Goal: Task Accomplishment & Management: Manage account settings

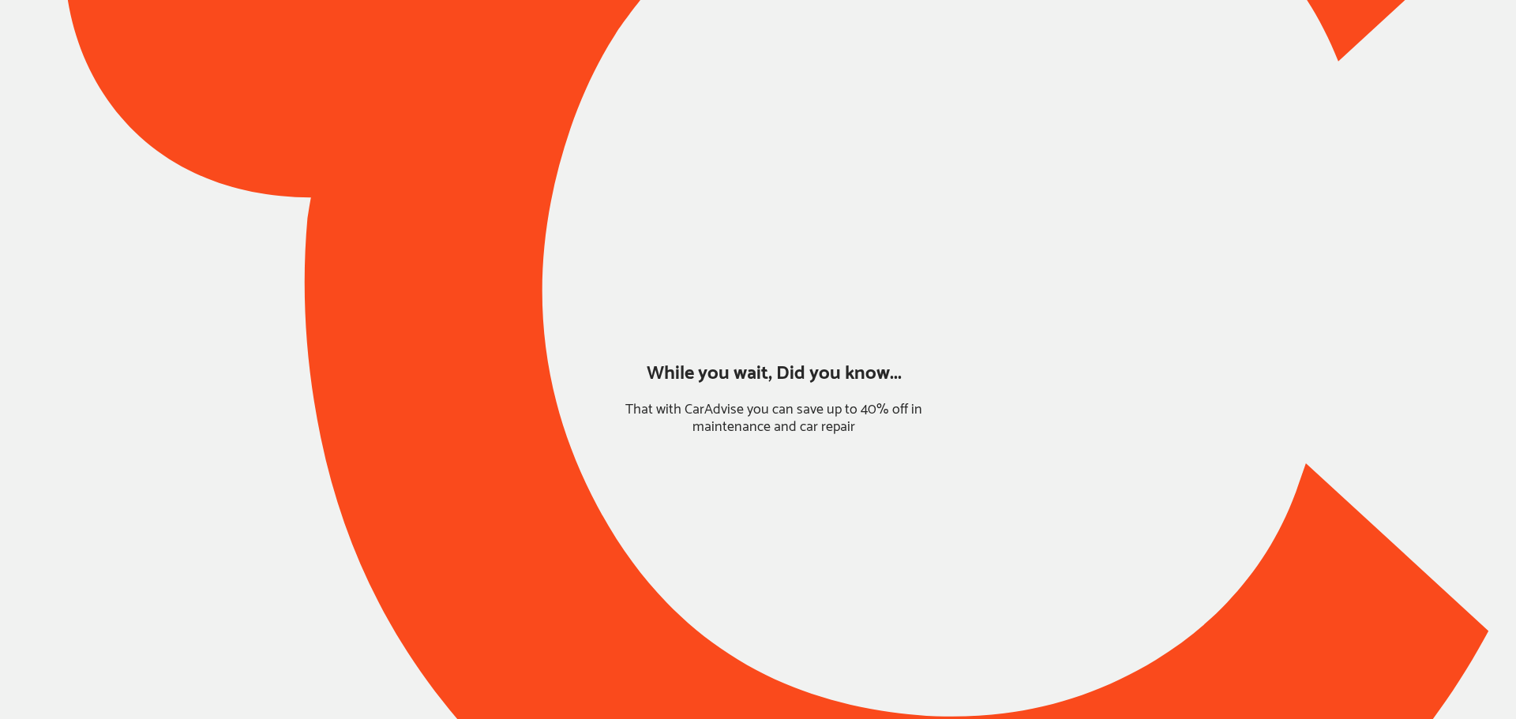
type input "*****"
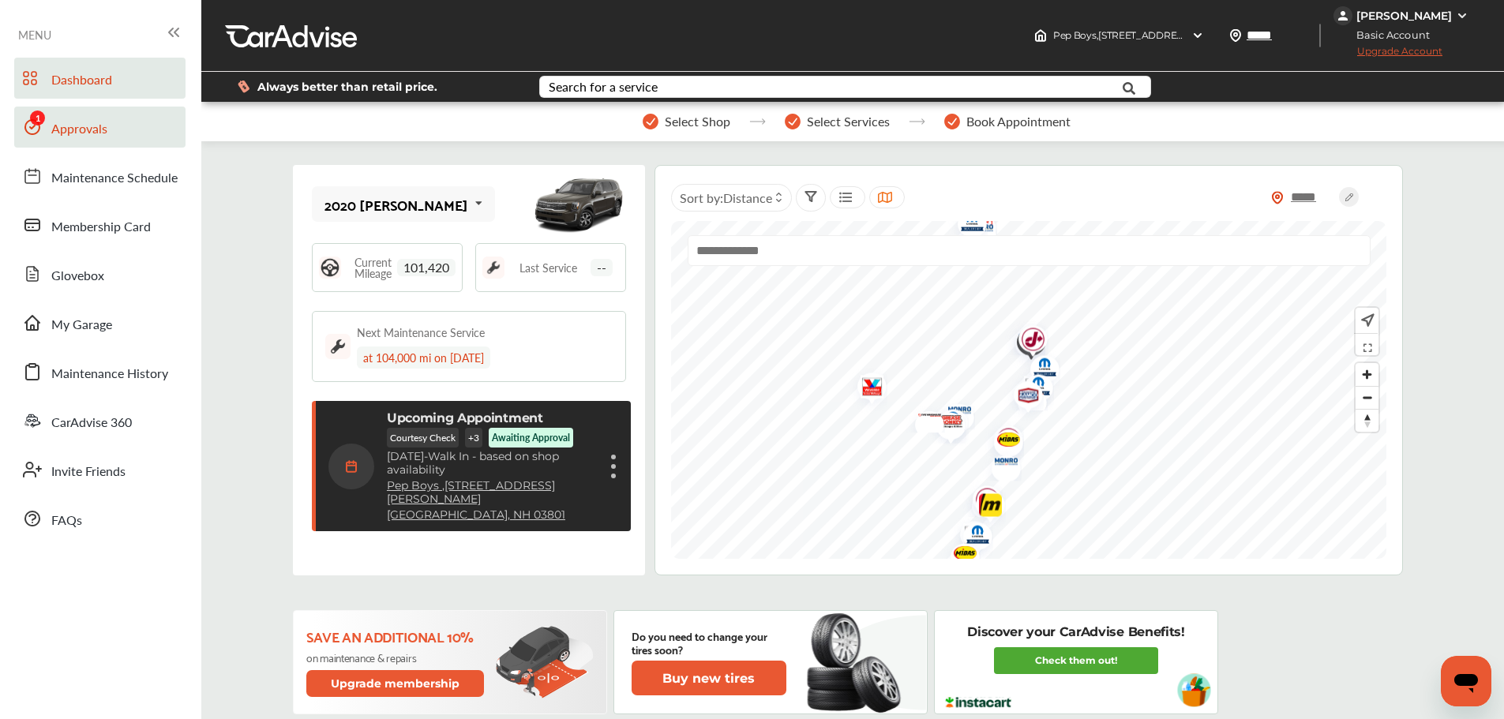
click at [61, 130] on span "Approvals" at bounding box center [79, 129] width 56 height 21
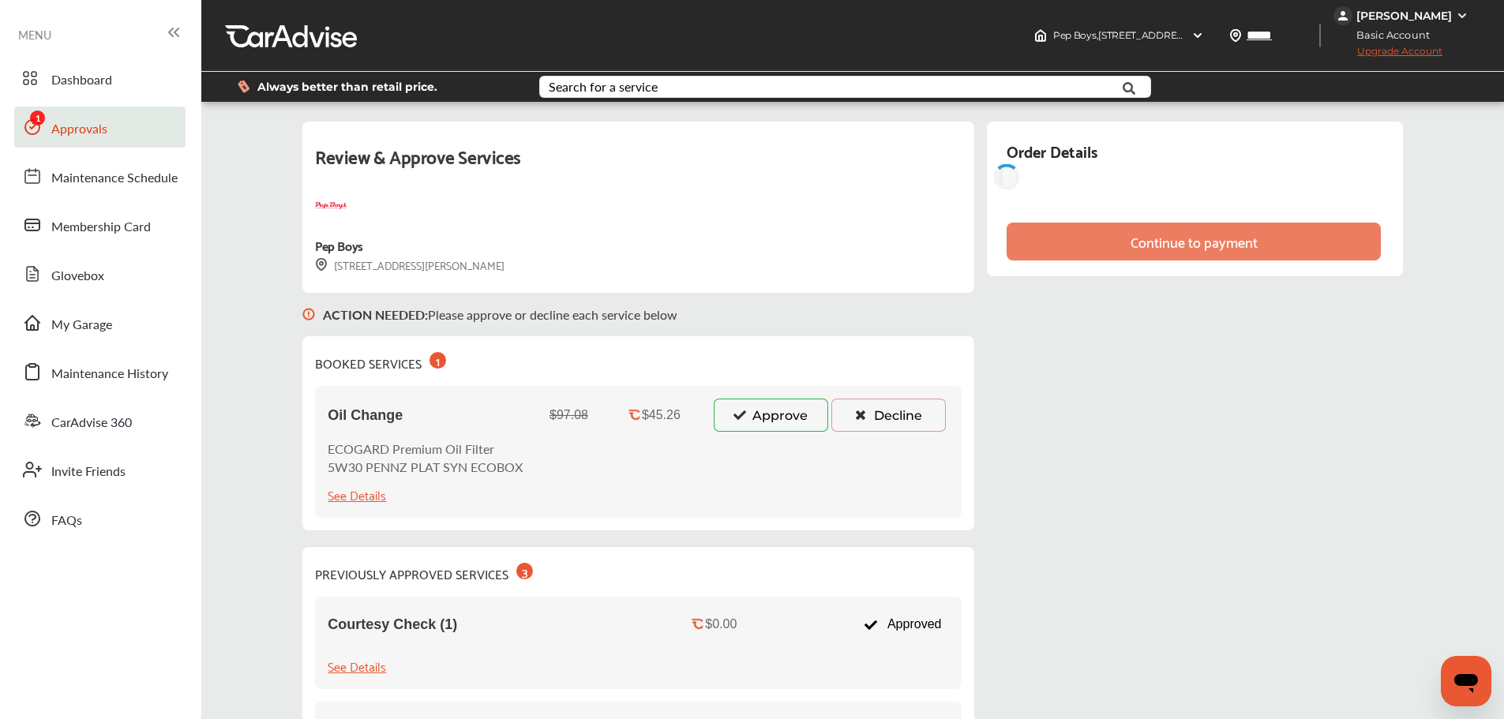
click at [805, 409] on button "Approve" at bounding box center [771, 415] width 115 height 33
